Goal: Task Accomplishment & Management: Manage account settings

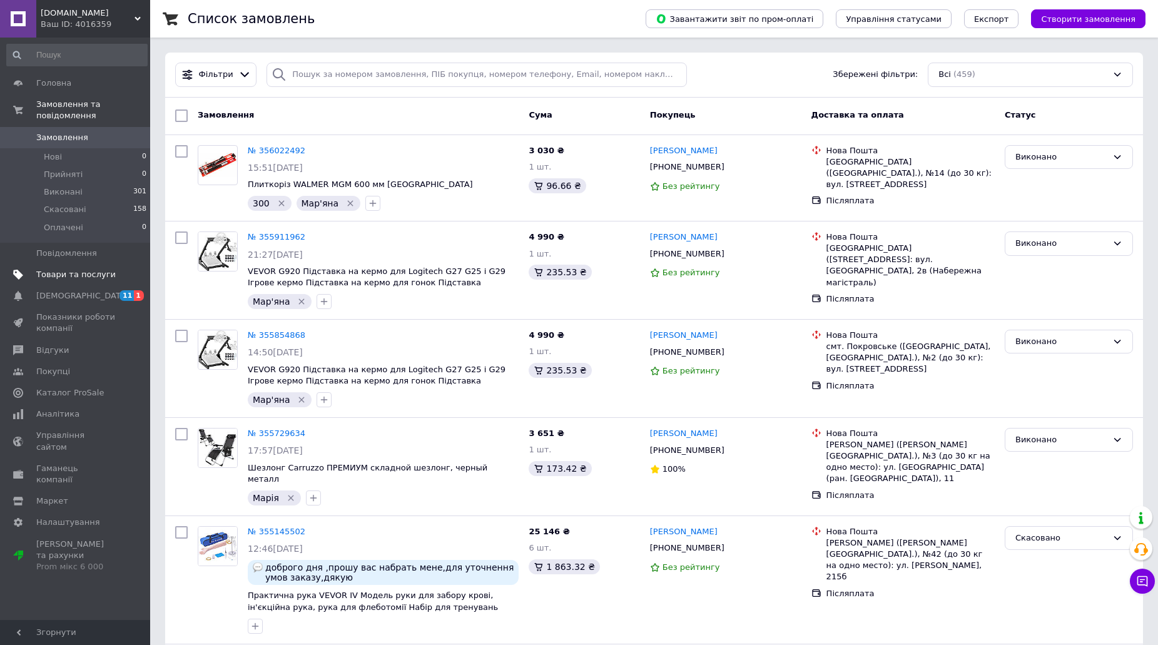
click at [84, 269] on span "Товари та послуги" at bounding box center [75, 274] width 79 height 11
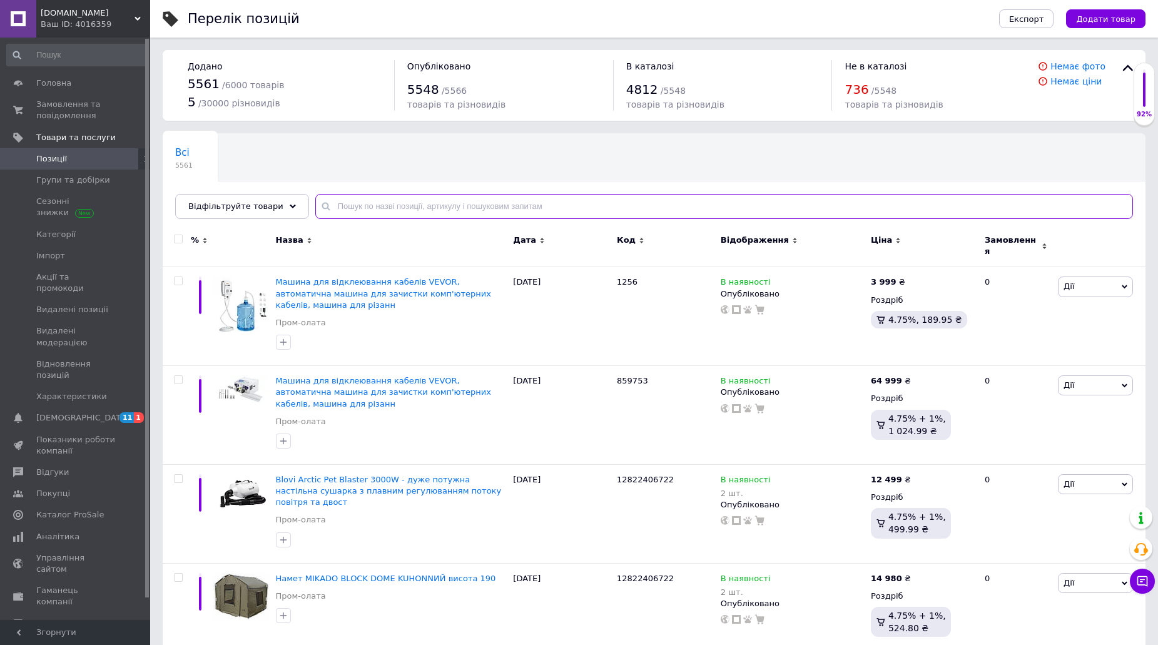
click at [417, 203] on input "text" at bounding box center [724, 206] width 818 height 25
paste input "Набір базальтових каменів для стоунтерапії 45 шт."
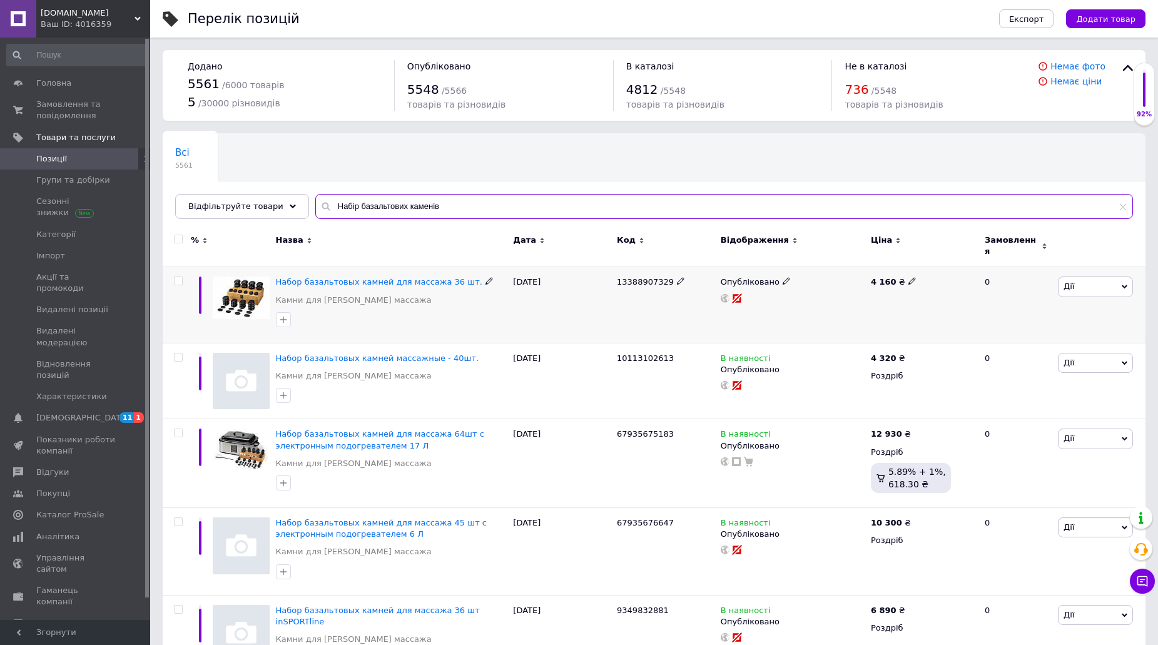
type input "Набір базальтових каменів"
click at [901, 276] on div "4 160 ₴" at bounding box center [894, 281] width 46 height 11
type input "4"
type input "5900"
click at [853, 298] on div "Опубліковано" at bounding box center [793, 305] width 150 height 76
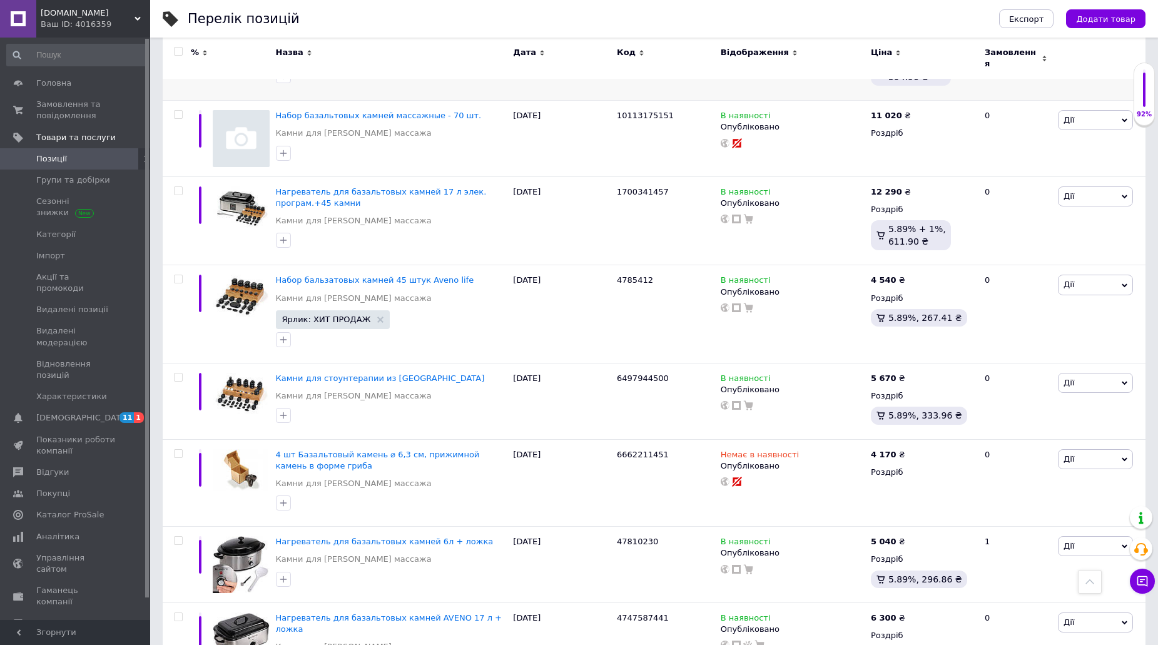
scroll to position [1126, 0]
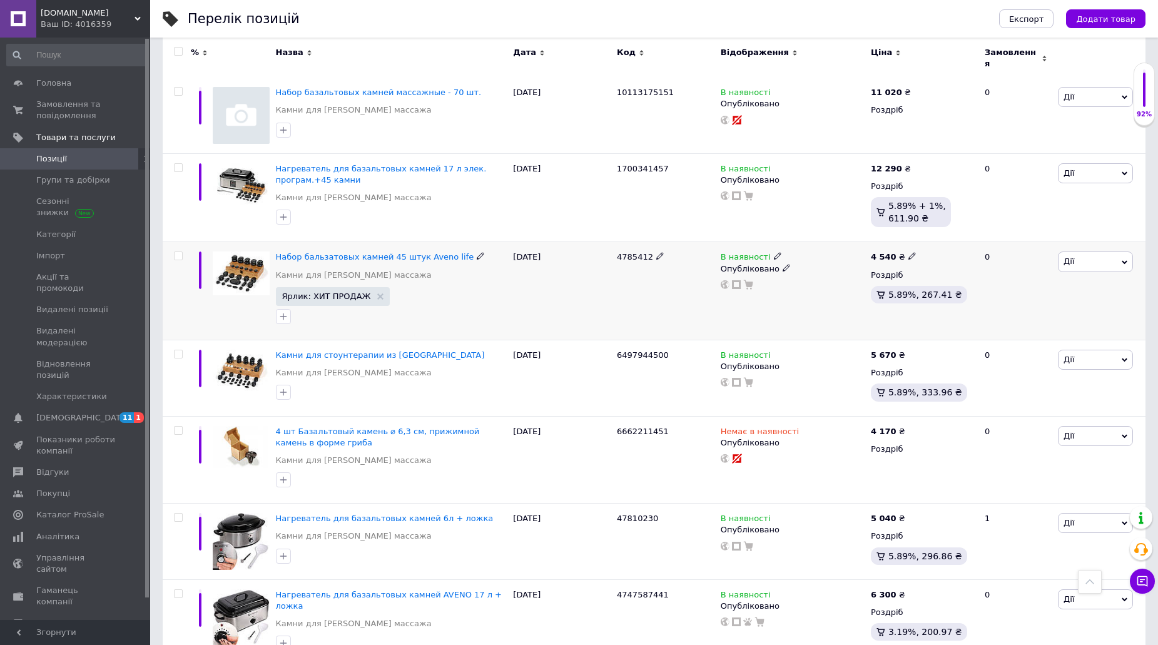
click at [908, 253] on use at bounding box center [911, 256] width 7 height 7
type input "4"
type input "5900"
click at [806, 280] on div "В наявності Опубліковано" at bounding box center [793, 291] width 150 height 98
click at [908, 350] on icon at bounding box center [912, 354] width 8 height 8
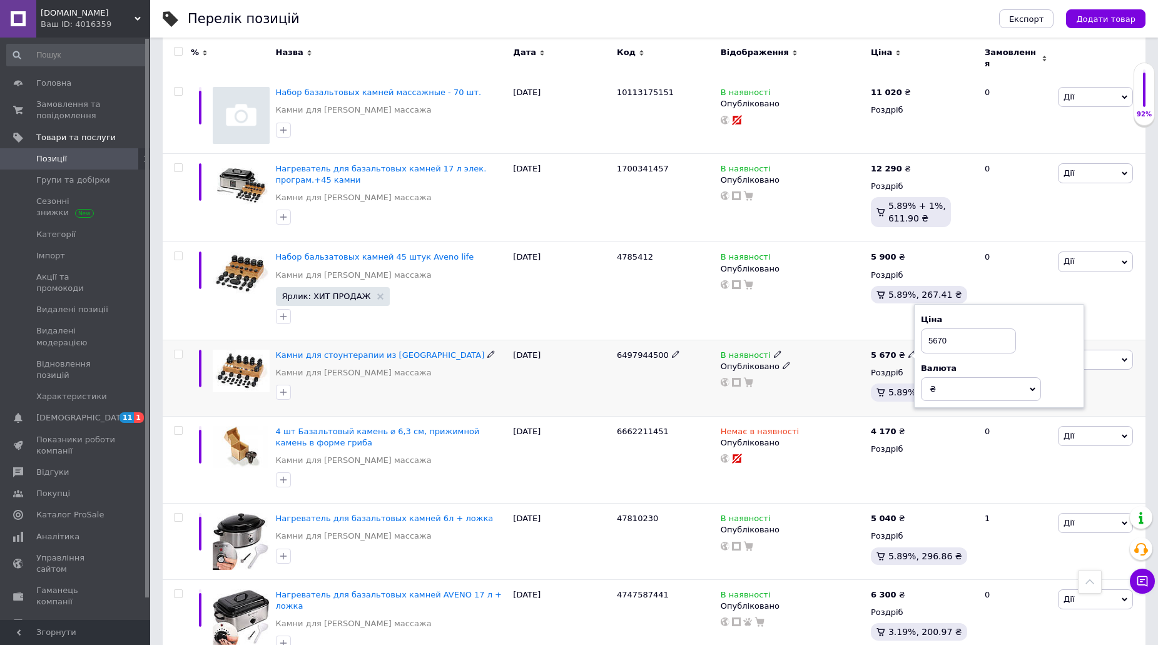
click at [933, 328] on input "5670" at bounding box center [968, 340] width 95 height 25
click at [938, 328] on input "6670" at bounding box center [968, 340] width 95 height 25
type input "6970"
click at [651, 359] on div "6497944500" at bounding box center [666, 378] width 104 height 76
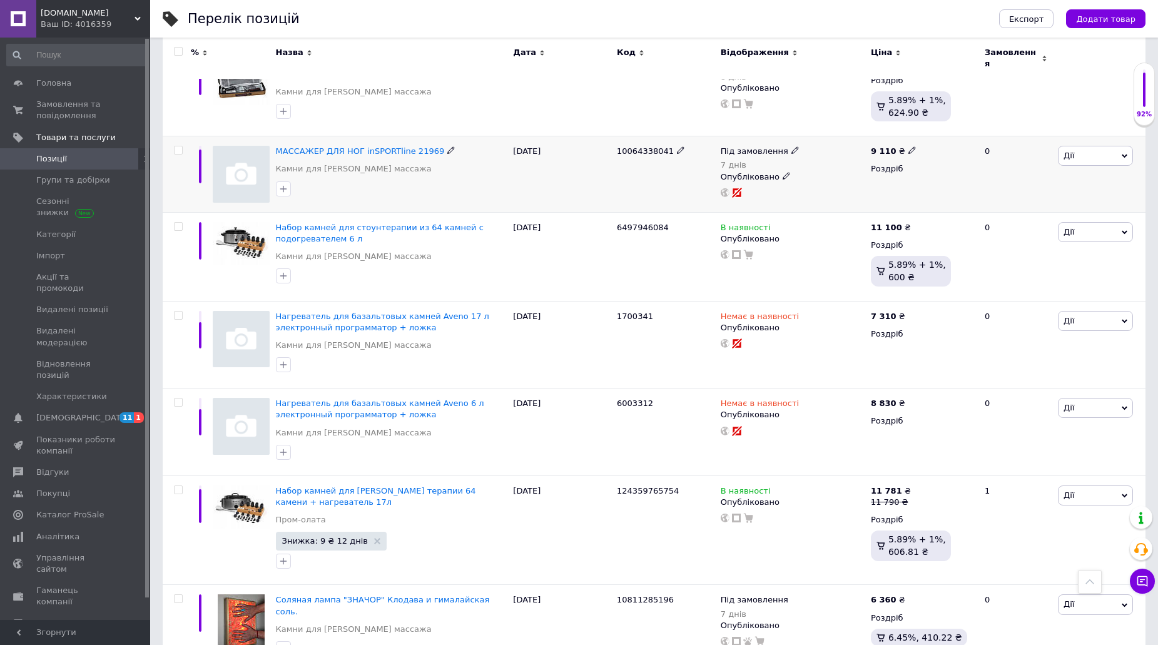
scroll to position [2113, 0]
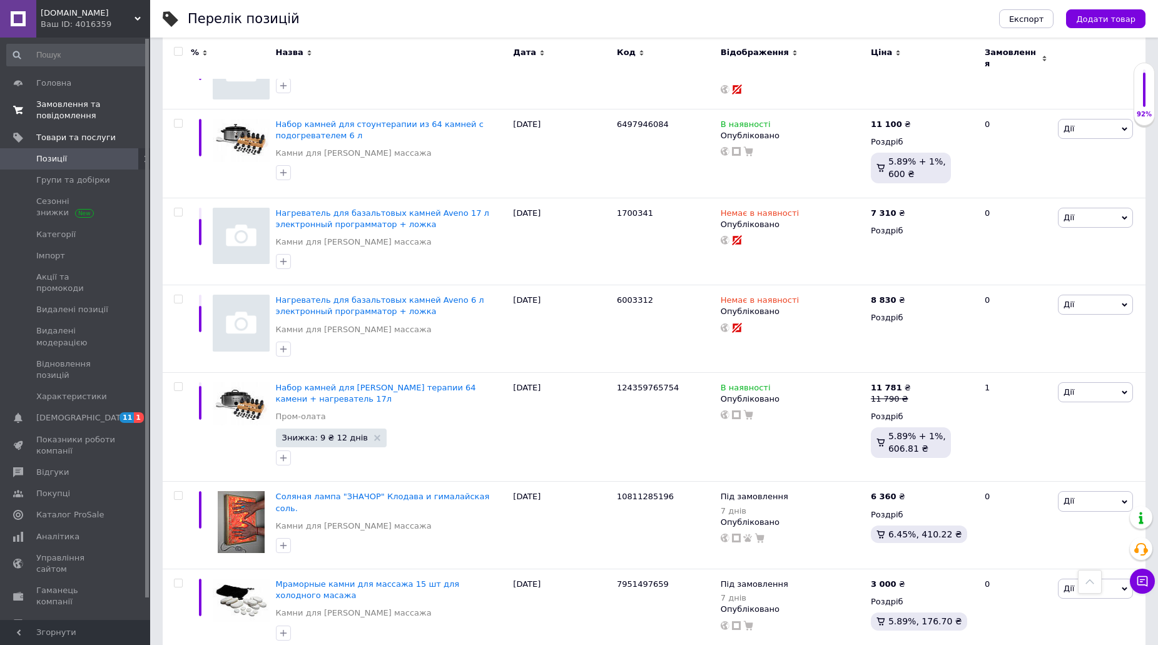
click at [70, 108] on span "Замовлення та повідомлення" at bounding box center [75, 110] width 79 height 23
